Goal: Information Seeking & Learning: Learn about a topic

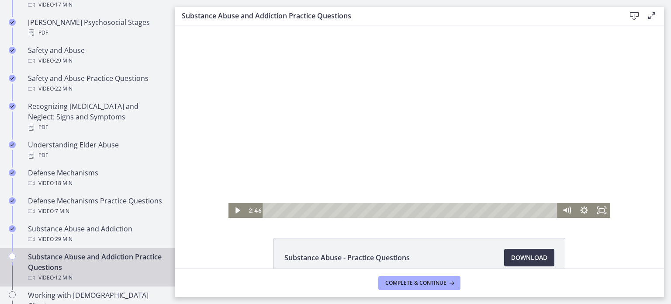
click at [338, 138] on div at bounding box center [419, 121] width 382 height 192
click at [598, 212] on icon "Fullscreen" at bounding box center [601, 210] width 17 height 15
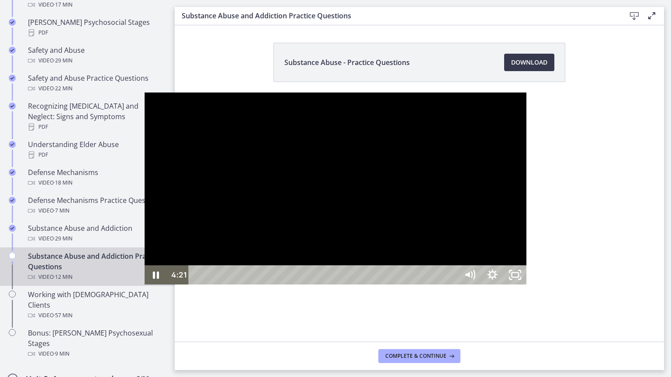
click at [405, 283] on div at bounding box center [336, 189] width 382 height 192
click at [145, 93] on button "Play Video: cbe21fpt4o1cl02sibo0.mp4" at bounding box center [145, 93] width 0 height 0
click at [145, 93] on button "Pause: cbe21fpt4o1cl02sibo0.mp4" at bounding box center [145, 93] width 0 height 0
click at [145, 93] on button "Play Video: cbe21fpt4o1cl02sibo0.mp4" at bounding box center [145, 93] width 0 height 0
click at [145, 93] on button "Pause: cbe21fpt4o1cl02sibo0.mp4" at bounding box center [145, 93] width 0 height 0
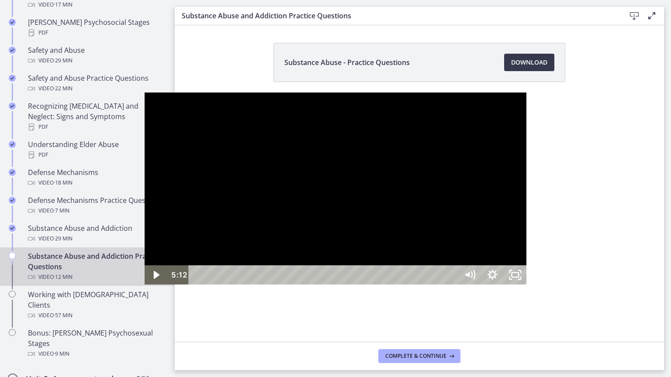
click at [145, 93] on button "Play Video: cbe21fpt4o1cl02sibo0.mp4" at bounding box center [145, 93] width 0 height 0
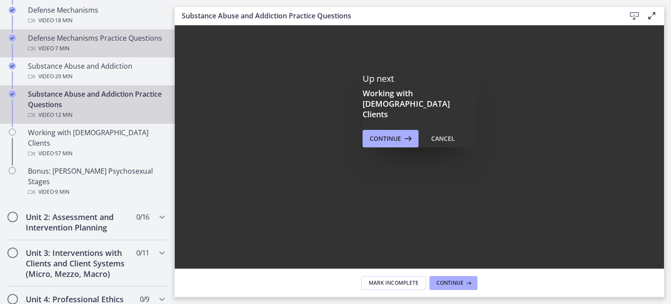
scroll to position [545, 0]
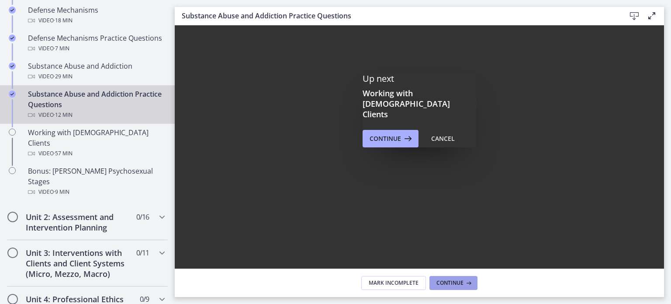
click at [458, 282] on span "Continue" at bounding box center [449, 282] width 27 height 7
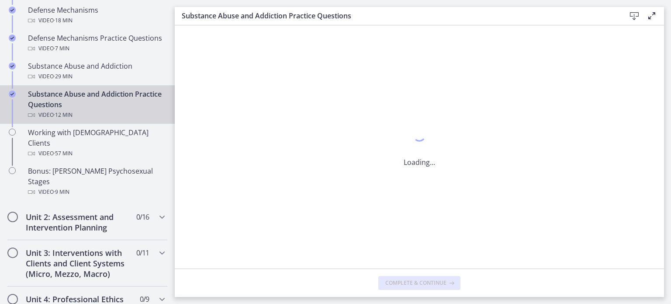
scroll to position [0, 0]
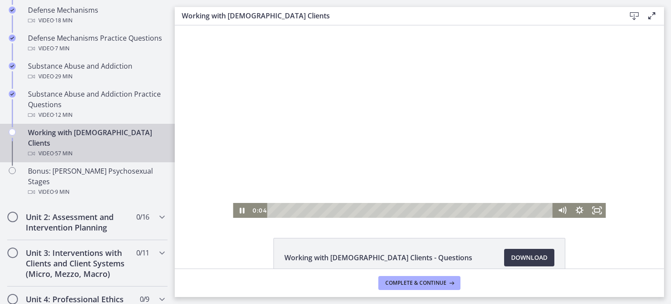
click at [380, 155] on div at bounding box center [419, 121] width 373 height 192
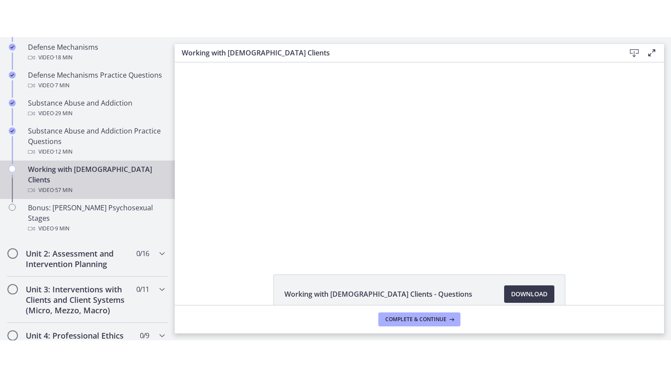
scroll to position [21, 0]
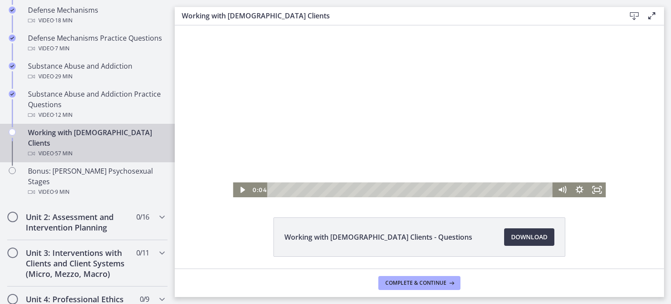
click at [273, 165] on div at bounding box center [419, 101] width 373 height 192
click at [592, 189] on icon "Fullscreen" at bounding box center [596, 189] width 17 height 15
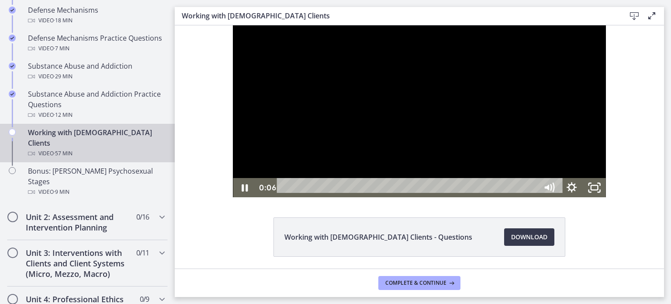
scroll to position [0, 0]
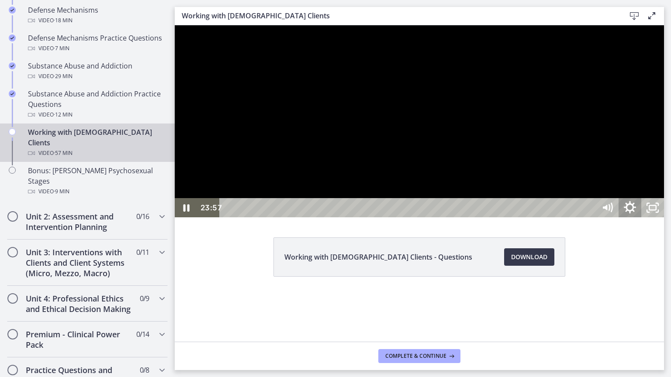
click at [643, 220] on icon "Show settings menu" at bounding box center [629, 208] width 27 height 23
click at [658, 179] on span "1.5x" at bounding box center [639, 169] width 40 height 19
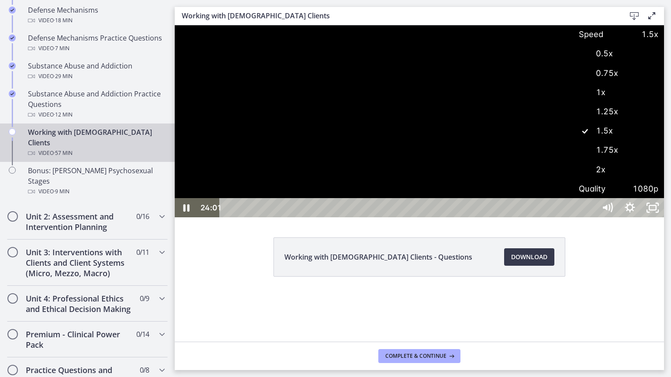
click at [664, 180] on label "2x" at bounding box center [618, 170] width 91 height 20
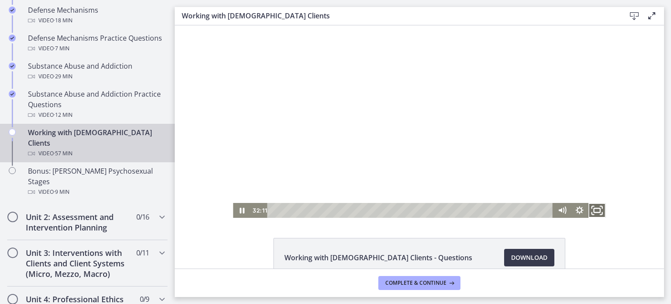
click at [594, 208] on icon "Fullscreen" at bounding box center [597, 210] width 21 height 18
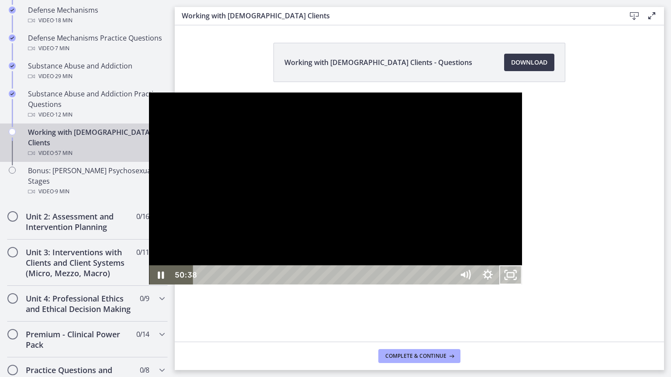
click at [448, 285] on div "52:07" at bounding box center [324, 275] width 246 height 19
click at [448, 285] on div "53:46" at bounding box center [324, 275] width 246 height 19
